Goal: Find specific page/section: Find specific page/section

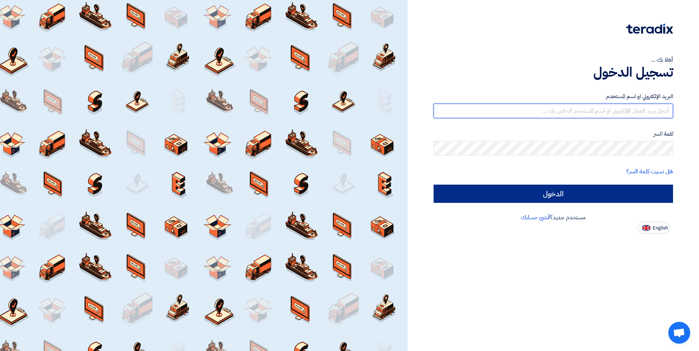
type input "[EMAIL_ADDRESS][PERSON_NAME][DOMAIN_NAME][GEOGRAPHIC_DATA]"
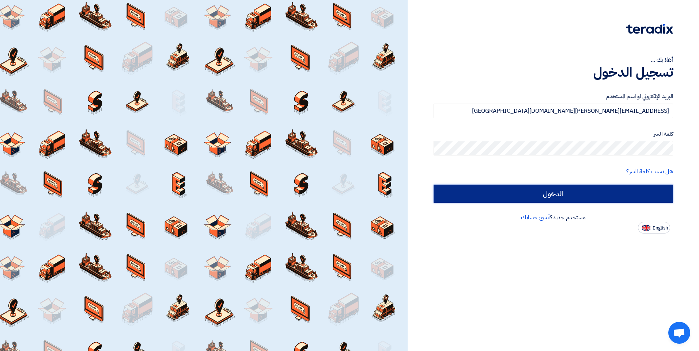
click at [537, 194] on input "الدخول" at bounding box center [552, 194] width 239 height 18
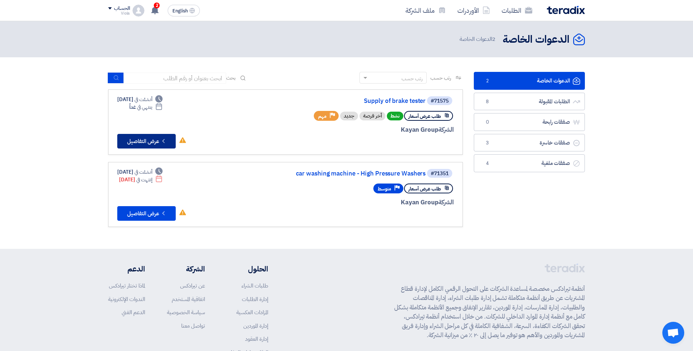
click at [160, 139] on button "Check details عرض التفاصيل" at bounding box center [146, 141] width 58 height 15
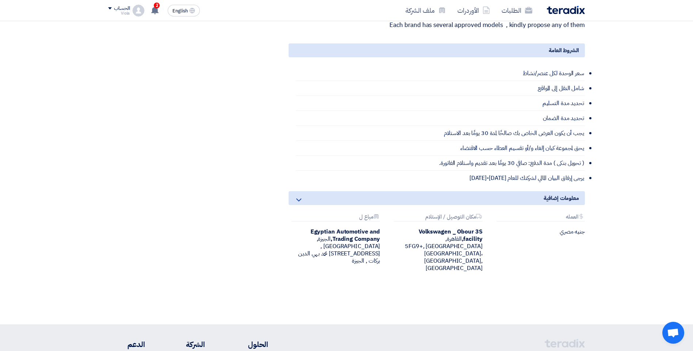
scroll to position [146, 0]
